Goal: Task Accomplishment & Management: Manage account settings

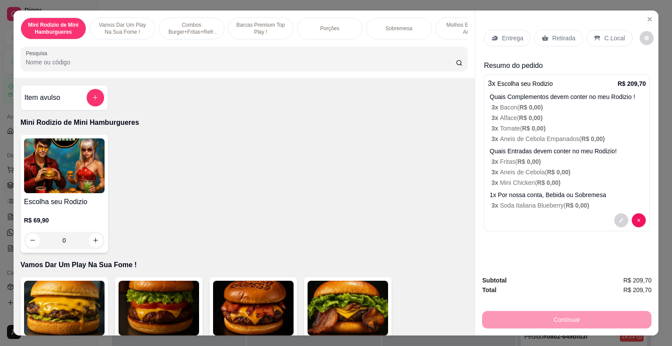
click at [604, 36] on p "C.Local" at bounding box center [614, 38] width 21 height 9
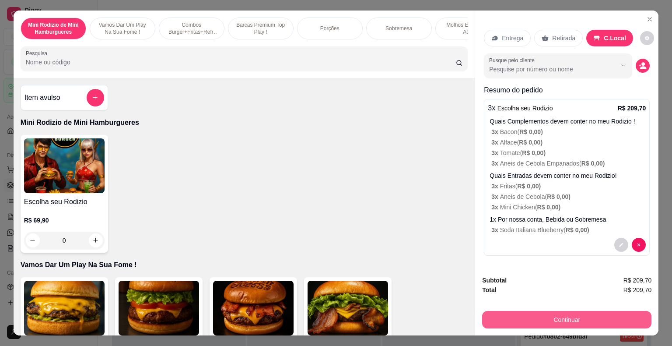
click at [586, 321] on button "Continuar" at bounding box center [566, 319] width 169 height 17
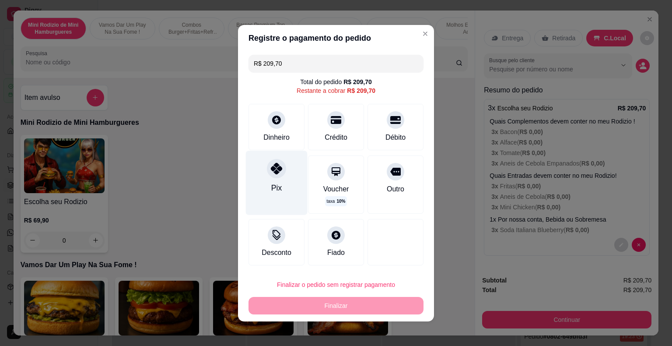
click at [281, 178] on div "Pix" at bounding box center [277, 182] width 62 height 64
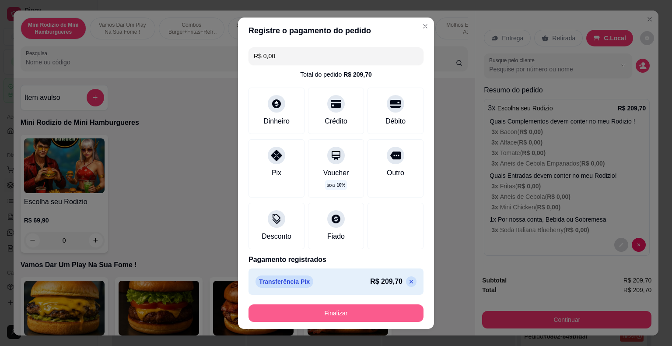
click at [350, 311] on button "Finalizar" at bounding box center [335, 312] width 175 height 17
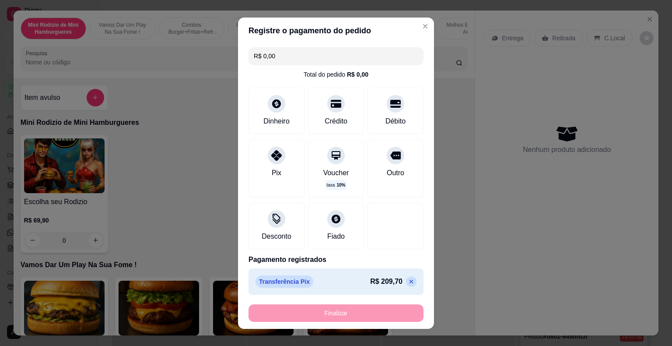
type input "-R$ 209,70"
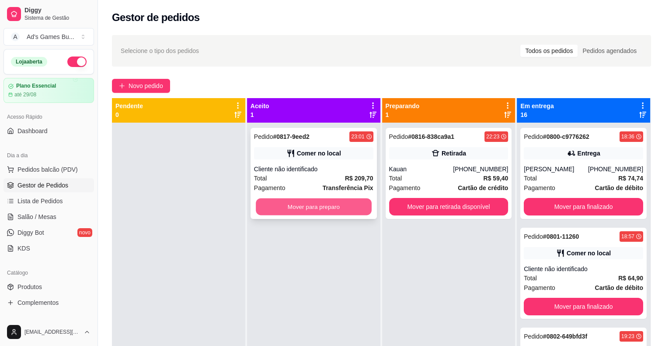
click at [356, 210] on button "Mover para preparo" at bounding box center [314, 206] width 116 height 17
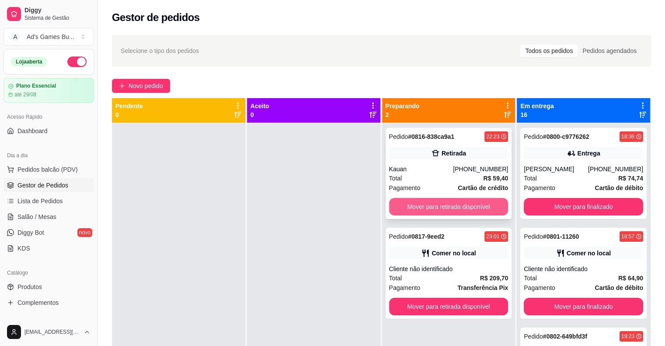
click at [433, 208] on button "Mover para retirada disponível" at bounding box center [448, 206] width 119 height 17
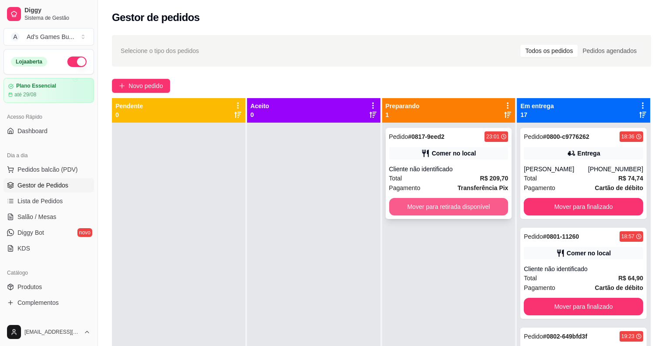
click at [460, 209] on button "Mover para retirada disponível" at bounding box center [448, 206] width 119 height 17
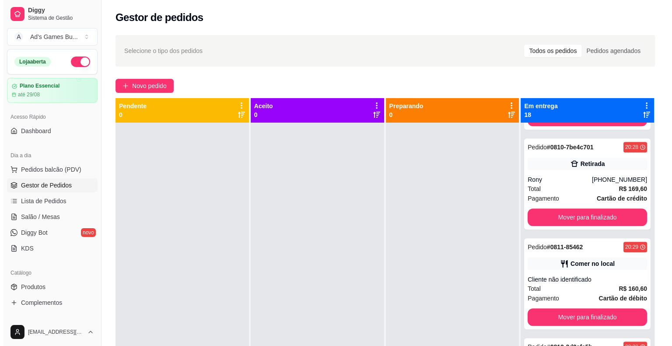
scroll to position [1181, 0]
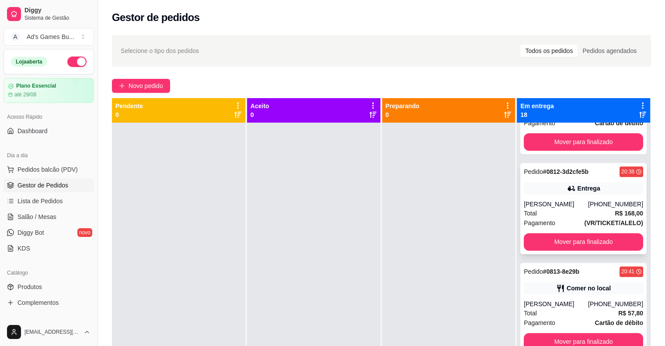
click at [546, 183] on div "Entrega" at bounding box center [583, 188] width 119 height 12
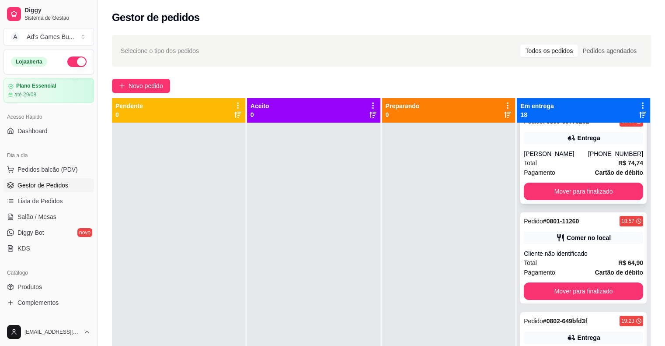
scroll to position [0, 0]
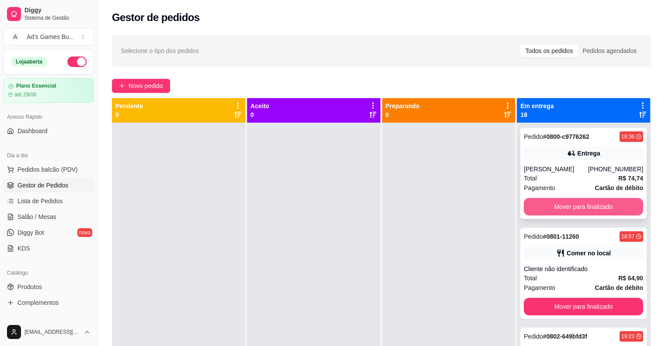
click at [577, 207] on button "Mover para finalizado" at bounding box center [583, 206] width 119 height 17
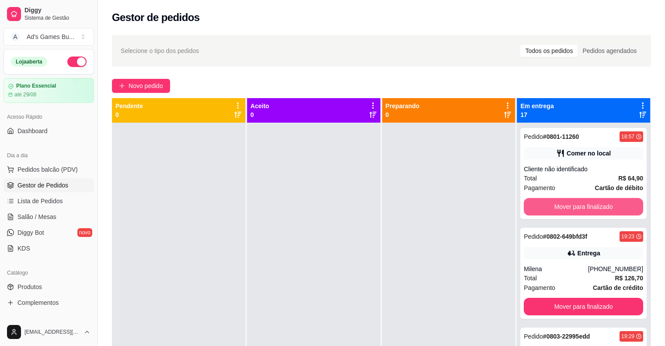
click at [577, 207] on button "Mover para finalizado" at bounding box center [583, 206] width 119 height 17
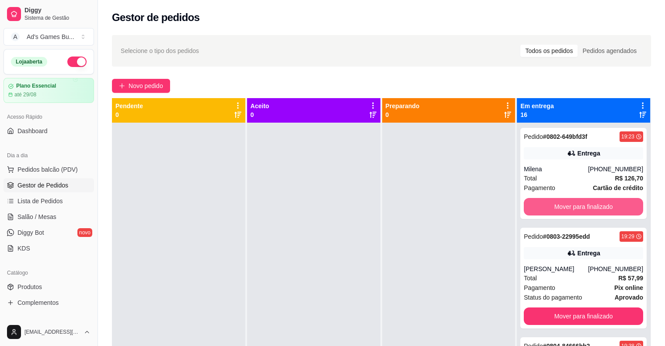
click at [577, 207] on button "Mover para finalizado" at bounding box center [583, 206] width 119 height 17
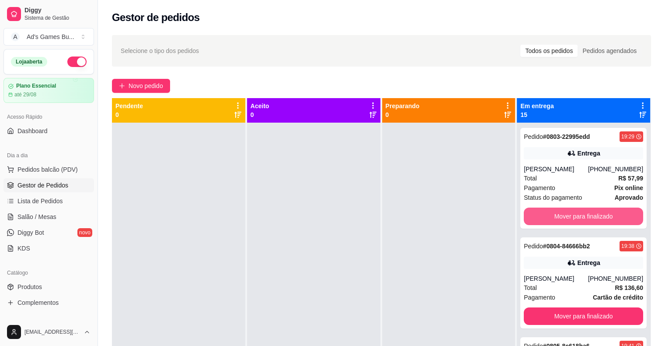
click at [577, 207] on button "Mover para finalizado" at bounding box center [583, 215] width 119 height 17
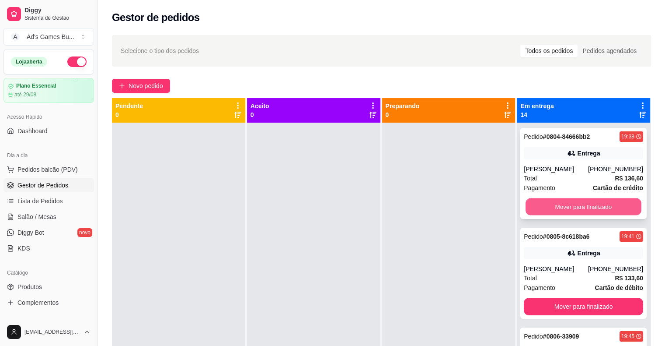
click at [577, 210] on button "Mover para finalizado" at bounding box center [584, 206] width 116 height 17
click at [577, 210] on button "Mover para finalizado" at bounding box center [583, 206] width 119 height 17
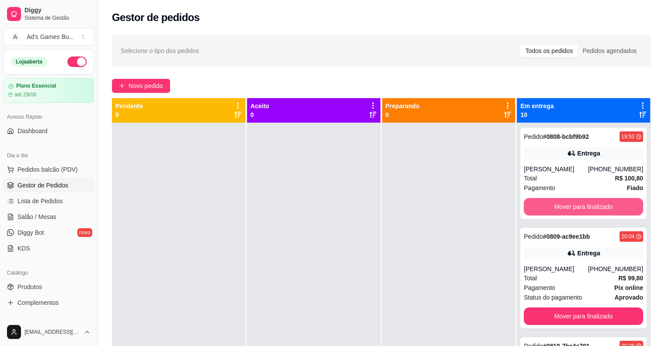
click at [577, 210] on button "Mover para finalizado" at bounding box center [583, 206] width 119 height 17
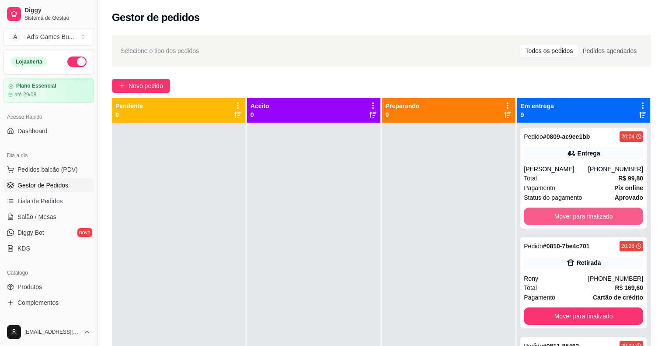
click at [577, 210] on button "Mover para finalizado" at bounding box center [583, 215] width 119 height 17
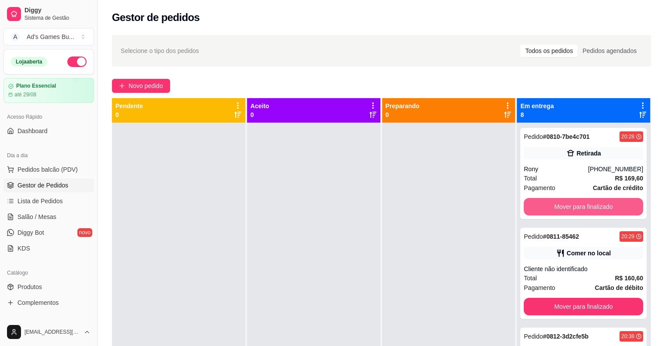
click at [577, 210] on button "Mover para finalizado" at bounding box center [583, 206] width 119 height 17
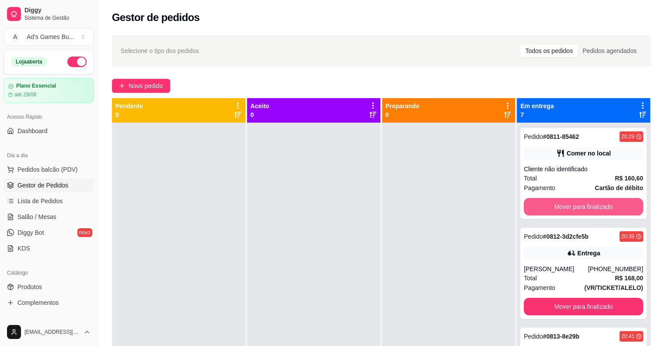
click at [577, 210] on button "Mover para finalizado" at bounding box center [583, 206] width 119 height 17
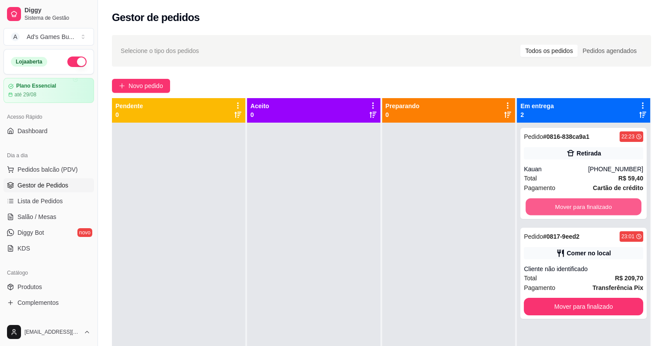
click at [577, 210] on button "Mover para finalizado" at bounding box center [584, 206] width 116 height 17
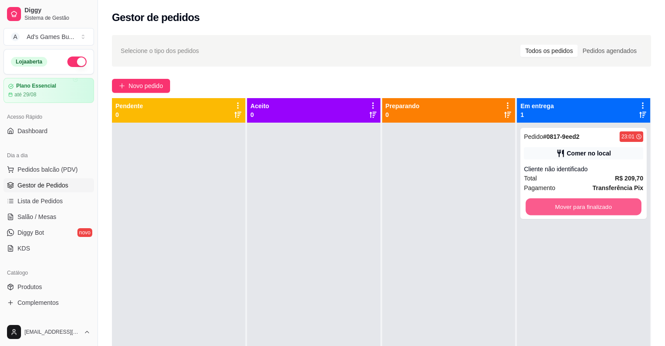
click at [577, 210] on button "Mover para finalizado" at bounding box center [584, 206] width 116 height 17
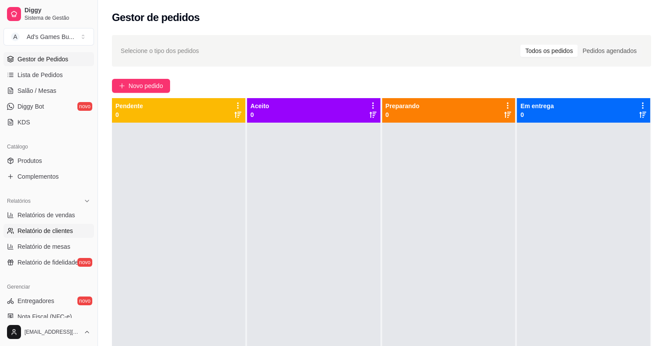
scroll to position [131, 0]
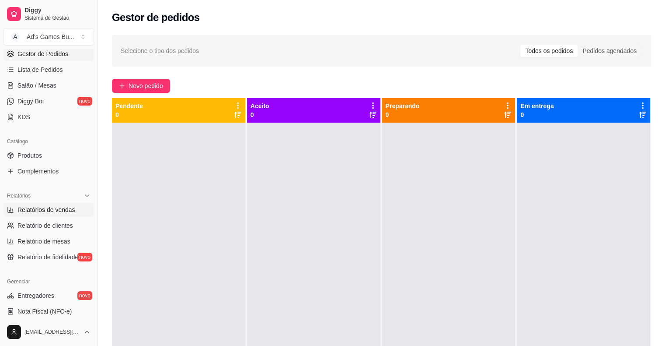
click at [52, 207] on span "Relatórios de vendas" at bounding box center [46, 209] width 58 height 9
select select "ALL"
select select "0"
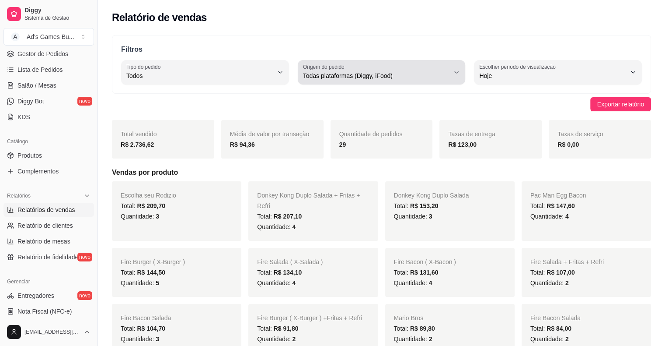
click at [374, 74] on span "Todas plataformas (Diggy, iFood)" at bounding box center [376, 75] width 147 height 9
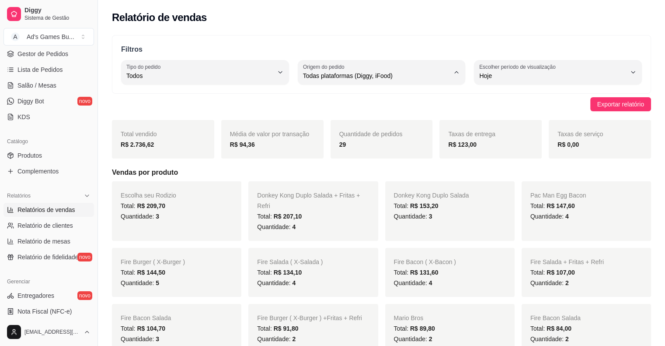
click at [324, 117] on li "Diggy" at bounding box center [381, 111] width 154 height 14
type input "DIGGY"
select select "DIGGY"
